Goal: Navigation & Orientation: Find specific page/section

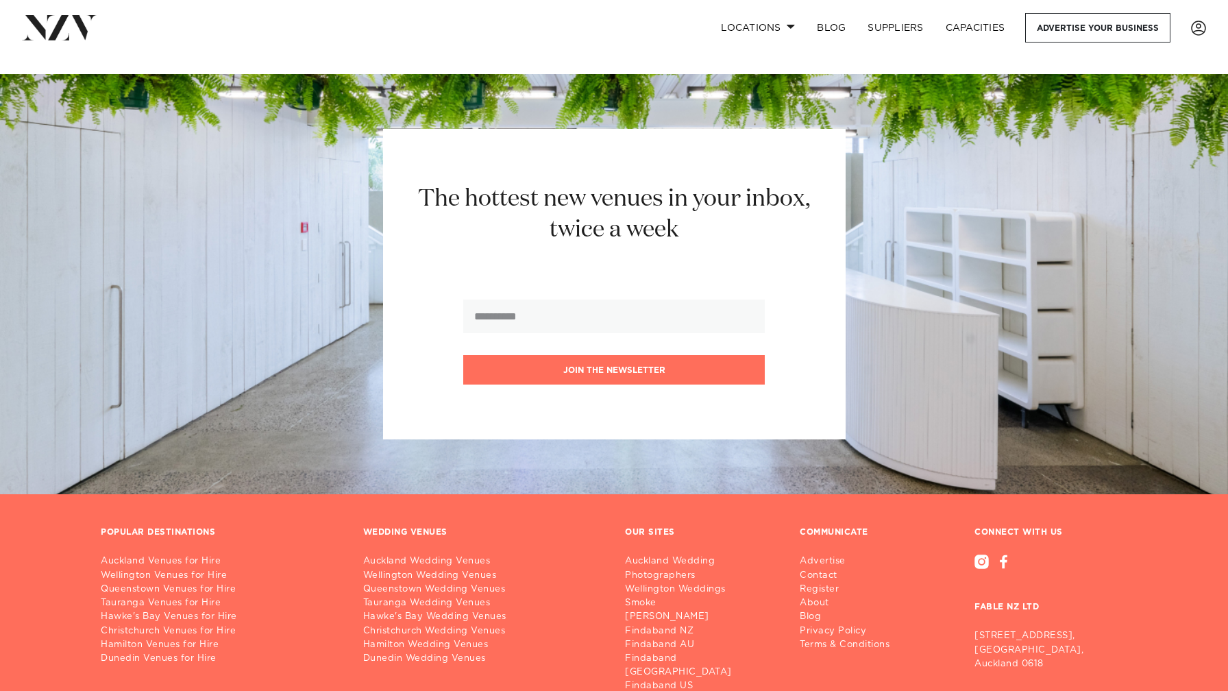
scroll to position [8172, 0]
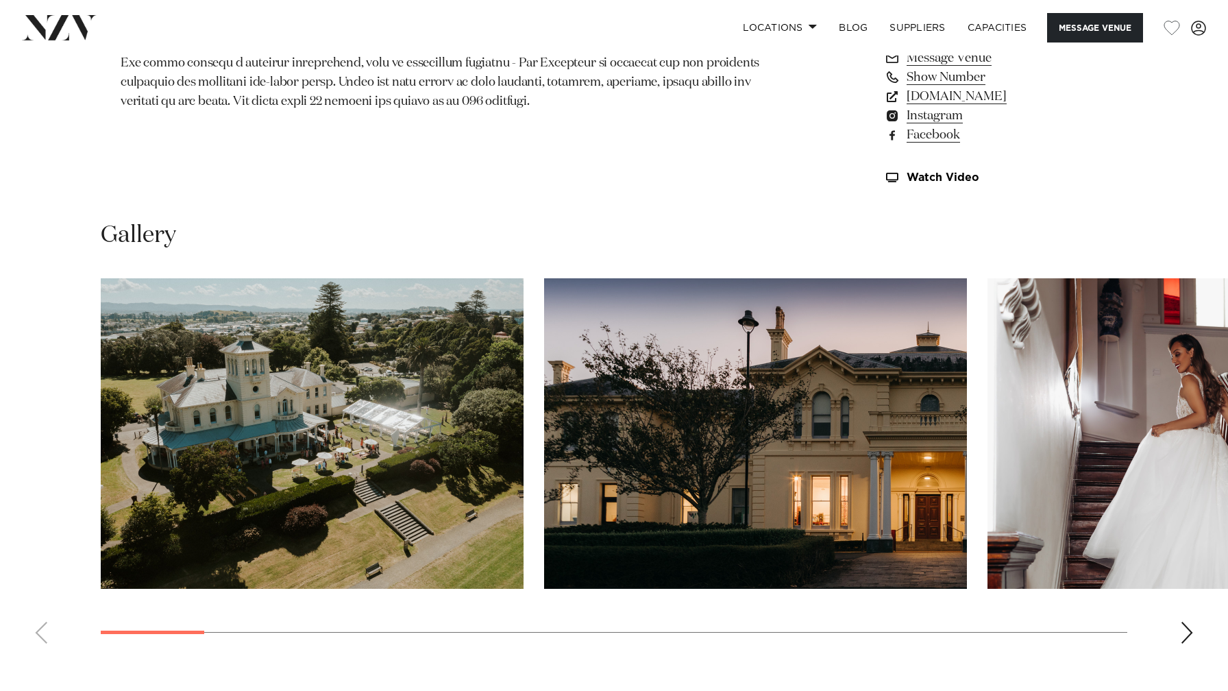
scroll to position [1242, 0]
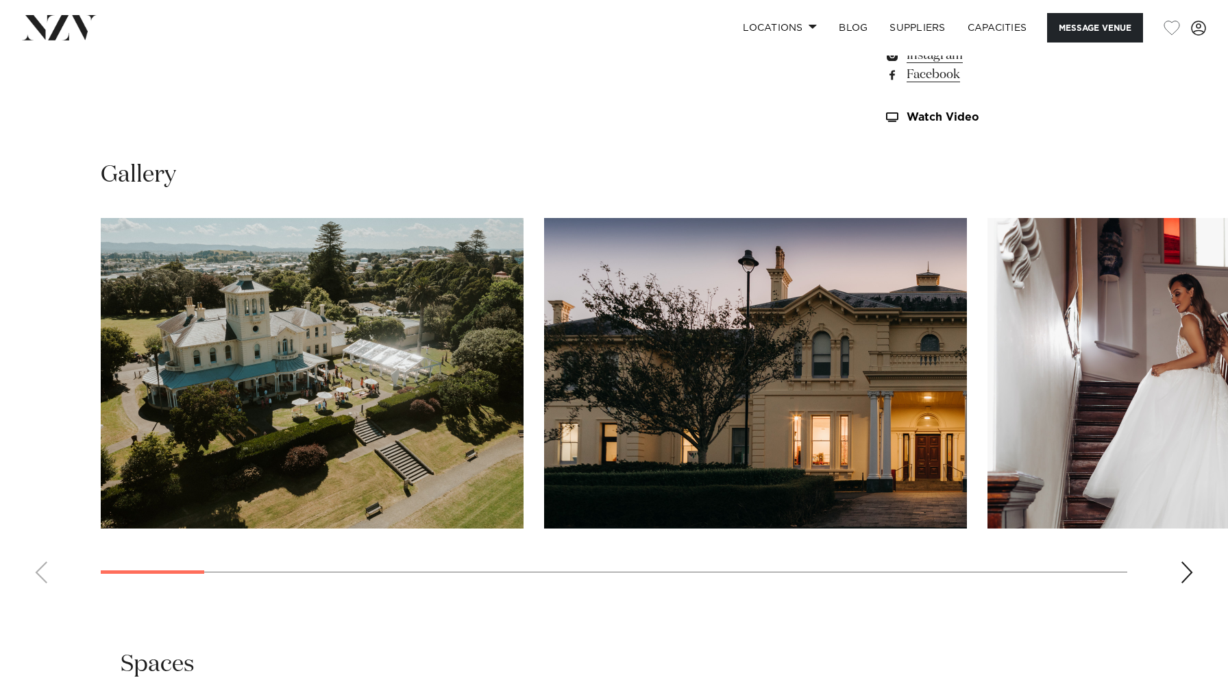
click at [1189, 576] on div "Next slide" at bounding box center [1187, 572] width 14 height 22
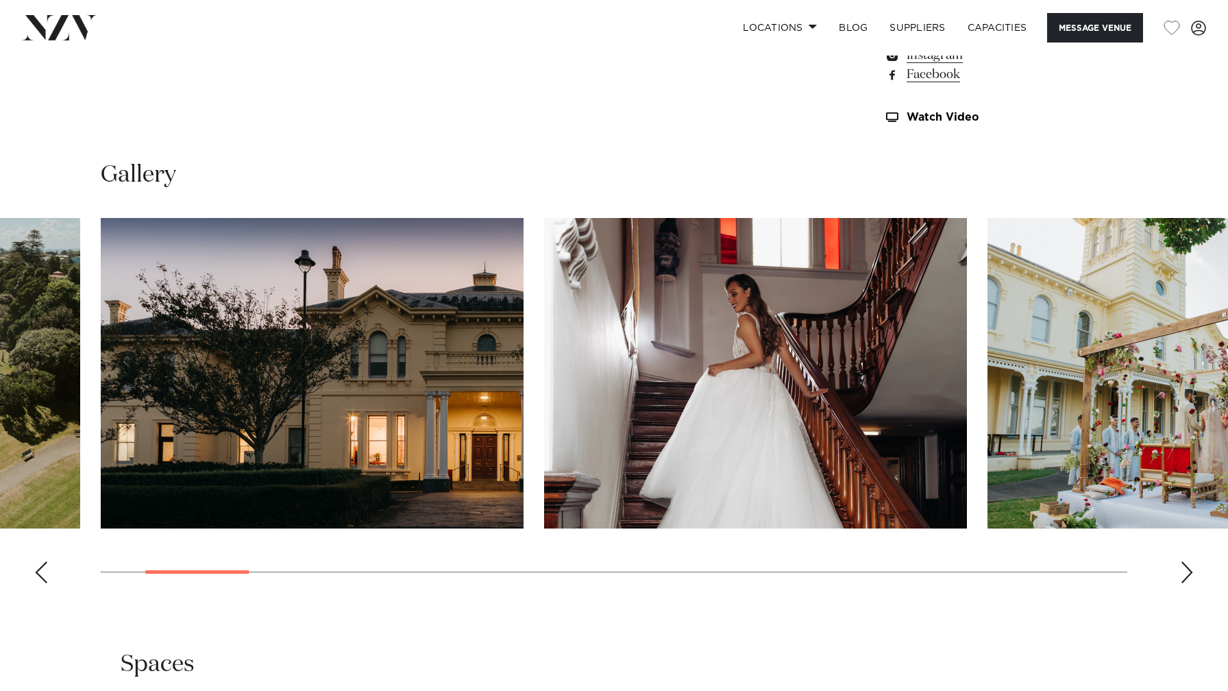
click at [1189, 576] on div "Next slide" at bounding box center [1187, 572] width 14 height 22
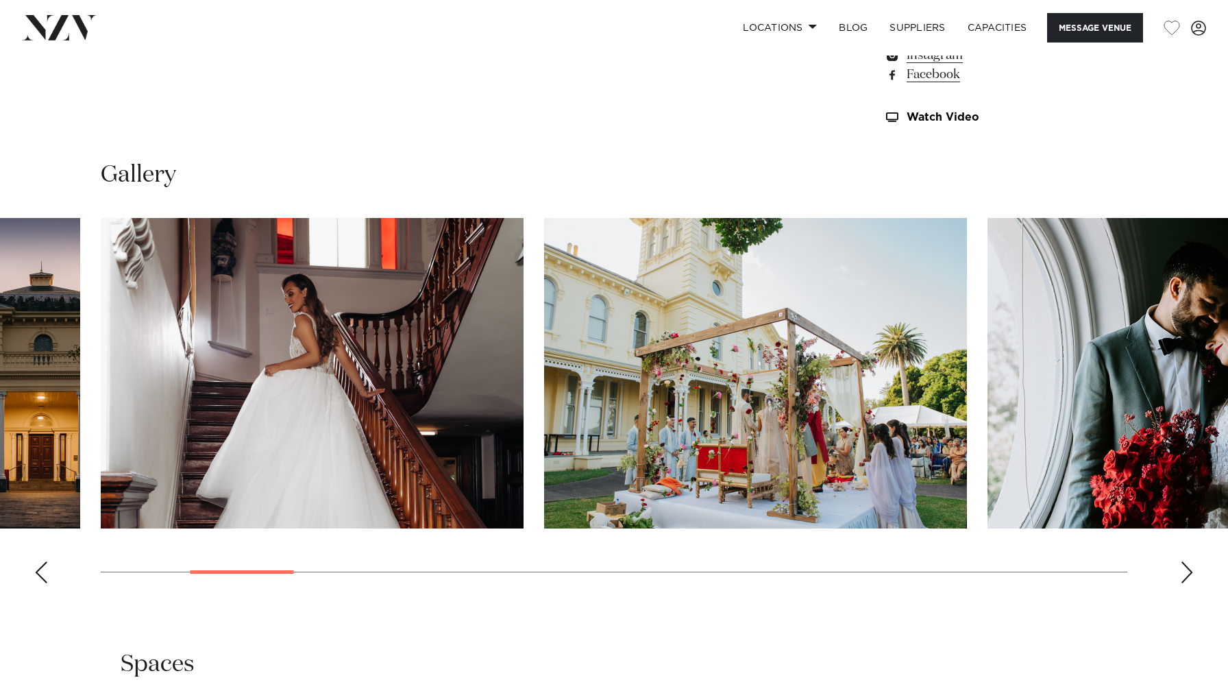
click at [1189, 576] on div "Next slide" at bounding box center [1187, 572] width 14 height 22
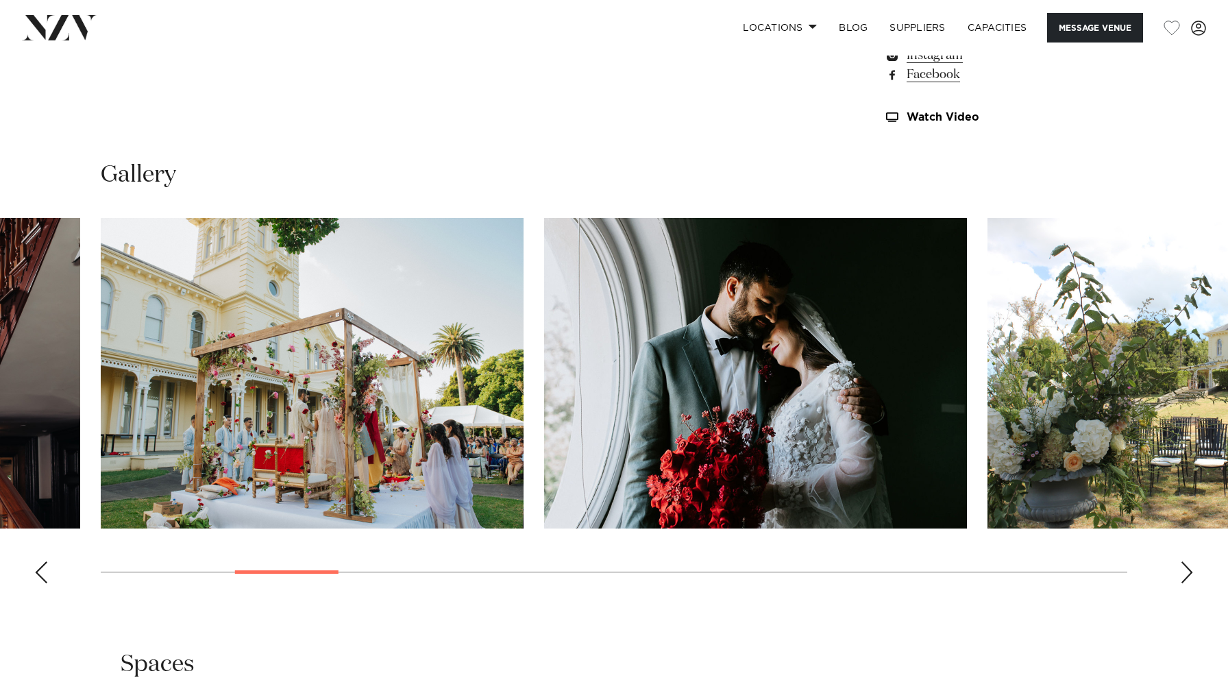
click at [1189, 576] on div "Next slide" at bounding box center [1187, 572] width 14 height 22
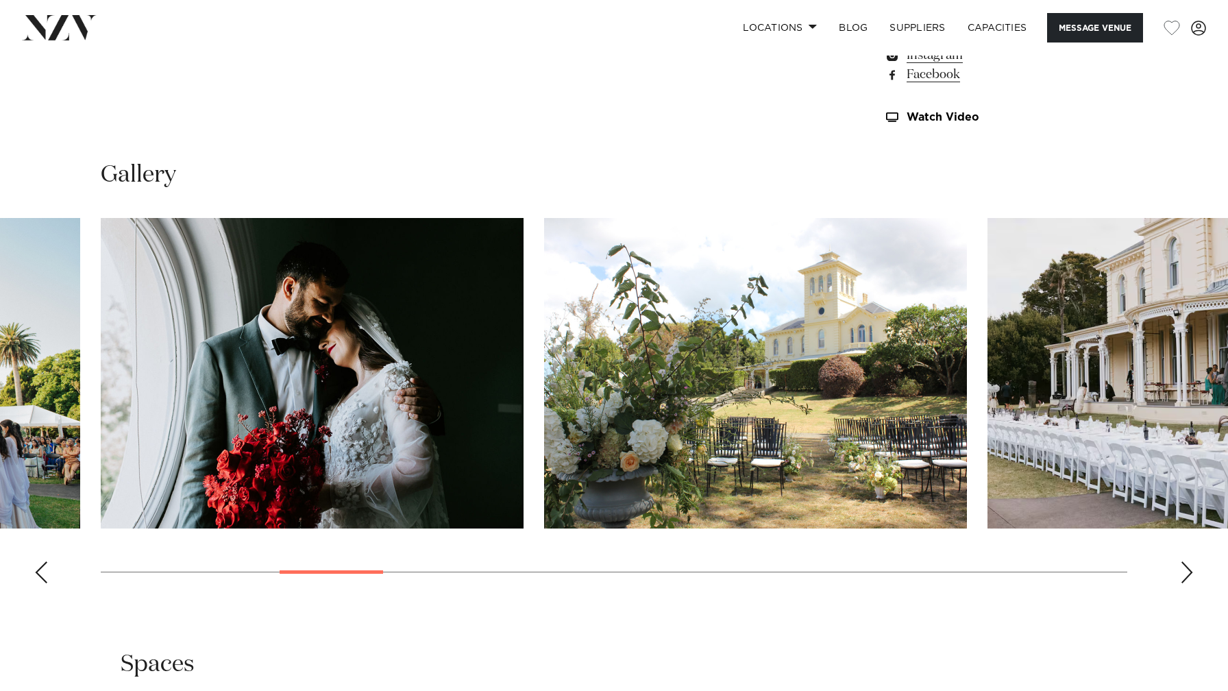
click at [1189, 576] on div "Next slide" at bounding box center [1187, 572] width 14 height 22
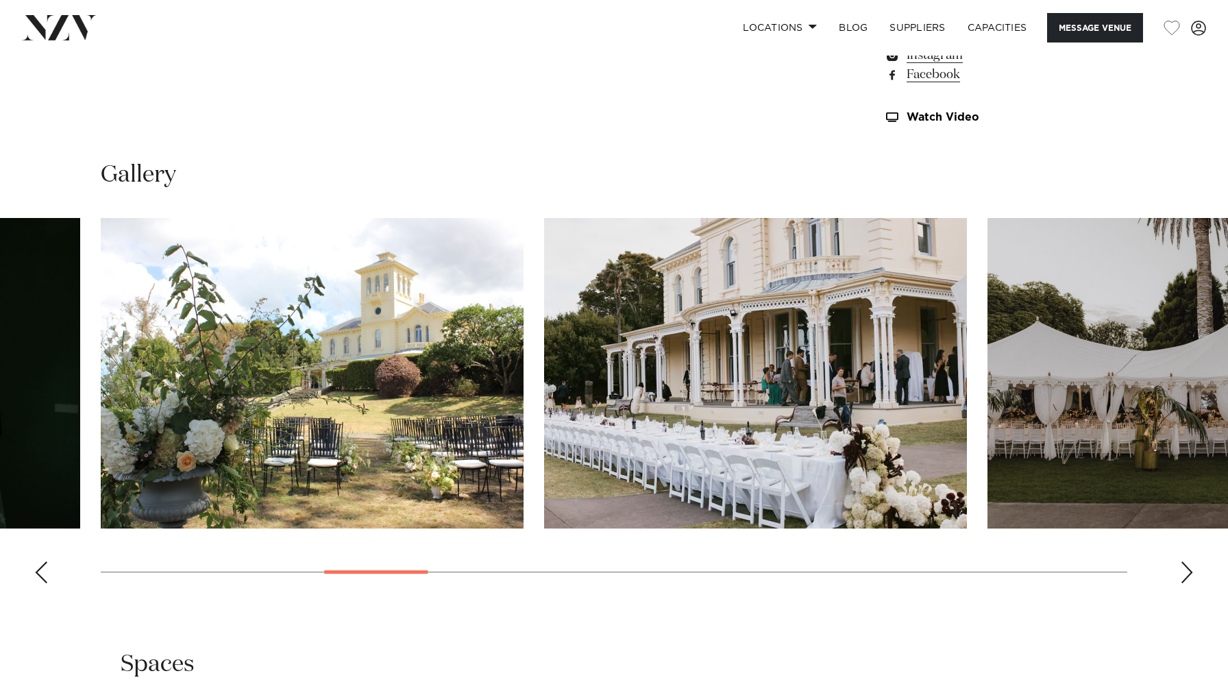
click at [1189, 576] on div "Next slide" at bounding box center [1187, 572] width 14 height 22
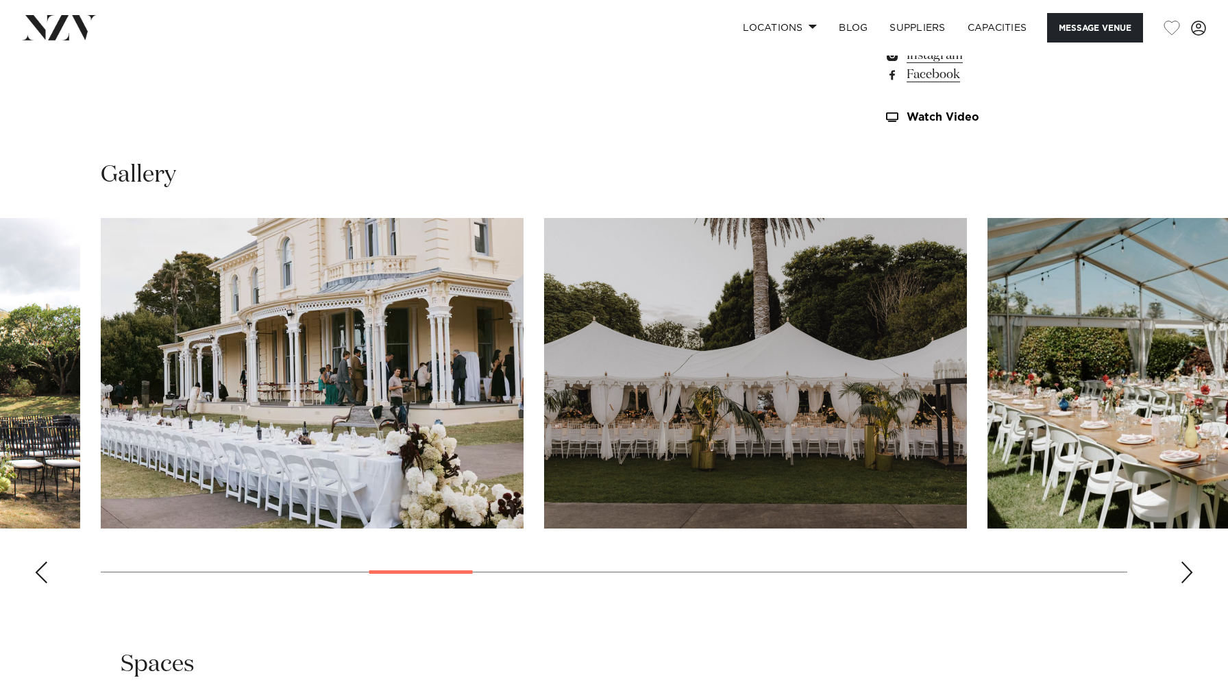
click at [1180, 574] on swiper-container at bounding box center [614, 406] width 1228 height 376
click at [1187, 574] on div "Next slide" at bounding box center [1187, 572] width 14 height 22
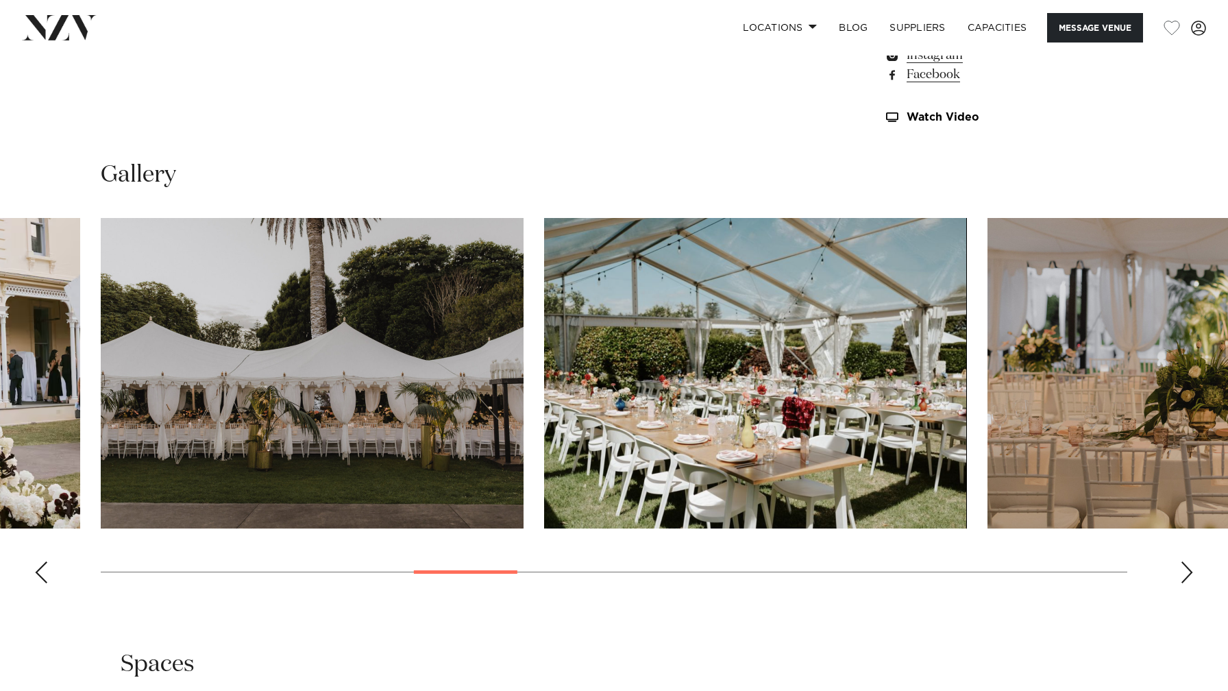
click at [1187, 574] on div "Next slide" at bounding box center [1187, 572] width 14 height 22
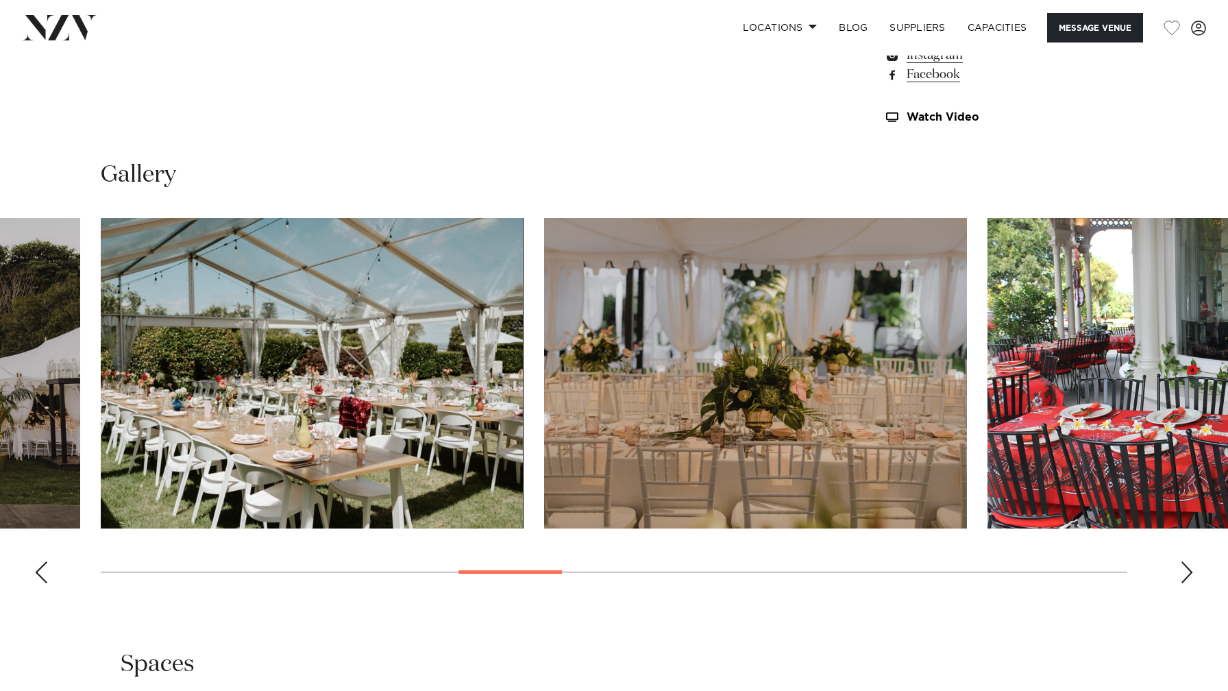
click at [1187, 574] on div "Next slide" at bounding box center [1187, 572] width 14 height 22
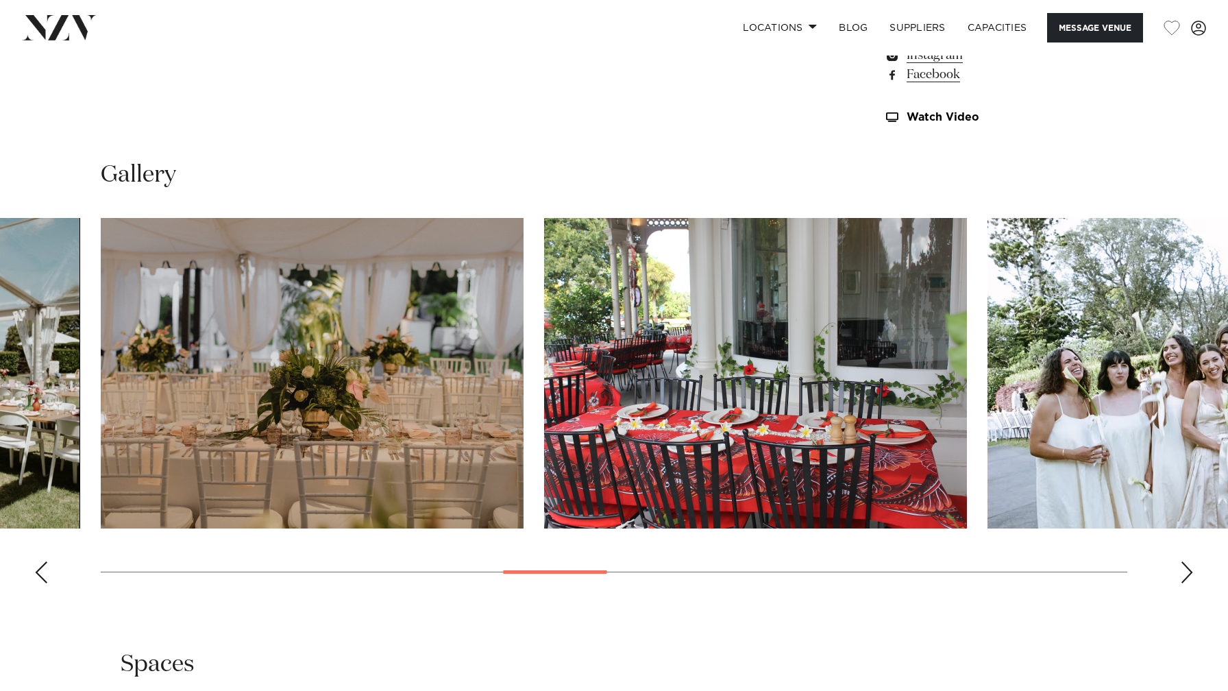
click at [1187, 574] on div "Next slide" at bounding box center [1187, 572] width 14 height 22
